Goal: Check status: Check status

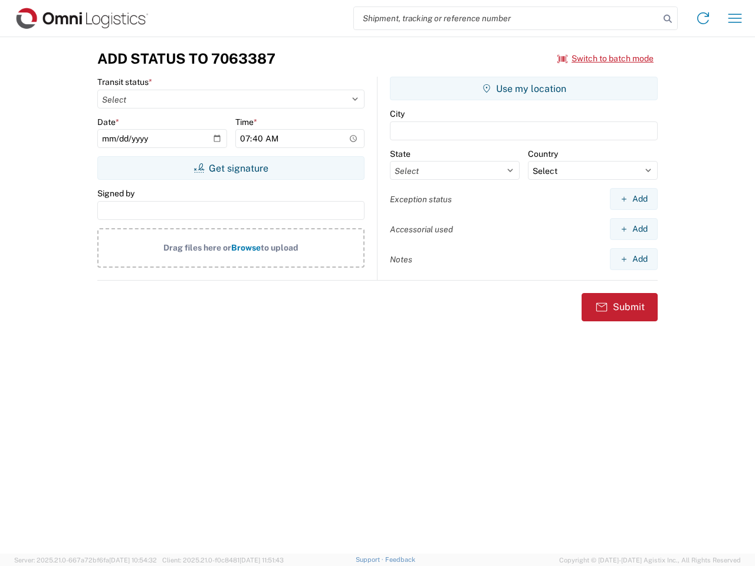
click at [507, 18] on input "search" at bounding box center [507, 18] width 306 height 22
click at [668, 19] on icon at bounding box center [667, 19] width 17 height 17
click at [703, 18] on icon at bounding box center [703, 18] width 19 height 19
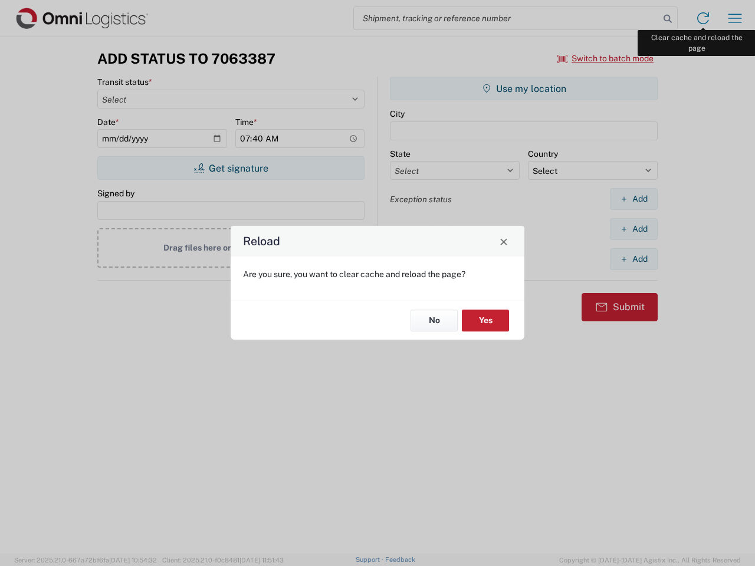
click at [735, 18] on div "Reload Are you sure, you want to clear cache and reload the page? No Yes" at bounding box center [377, 283] width 755 height 566
click at [606, 58] on div "Reload Are you sure, you want to clear cache and reload the page? No Yes" at bounding box center [377, 283] width 755 height 566
click at [231, 168] on div "Reload Are you sure, you want to clear cache and reload the page? No Yes" at bounding box center [377, 283] width 755 height 566
click at [524, 88] on div "Reload Are you sure, you want to clear cache and reload the page? No Yes" at bounding box center [377, 283] width 755 height 566
click at [633, 199] on div "Reload Are you sure, you want to clear cache and reload the page? No Yes" at bounding box center [377, 283] width 755 height 566
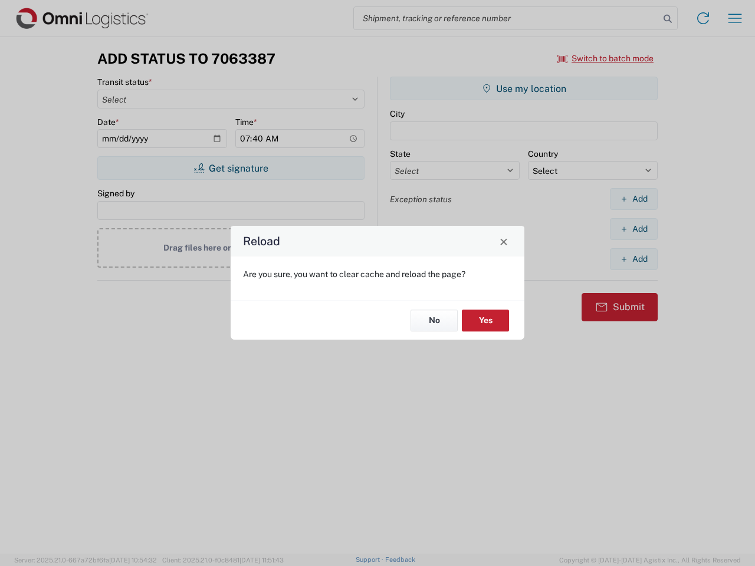
click at [633, 229] on div "Reload Are you sure, you want to clear cache and reload the page? No Yes" at bounding box center [377, 283] width 755 height 566
click at [633, 259] on div "Reload Are you sure, you want to clear cache and reload the page? No Yes" at bounding box center [377, 283] width 755 height 566
